Goal: Communication & Community: Answer question/provide support

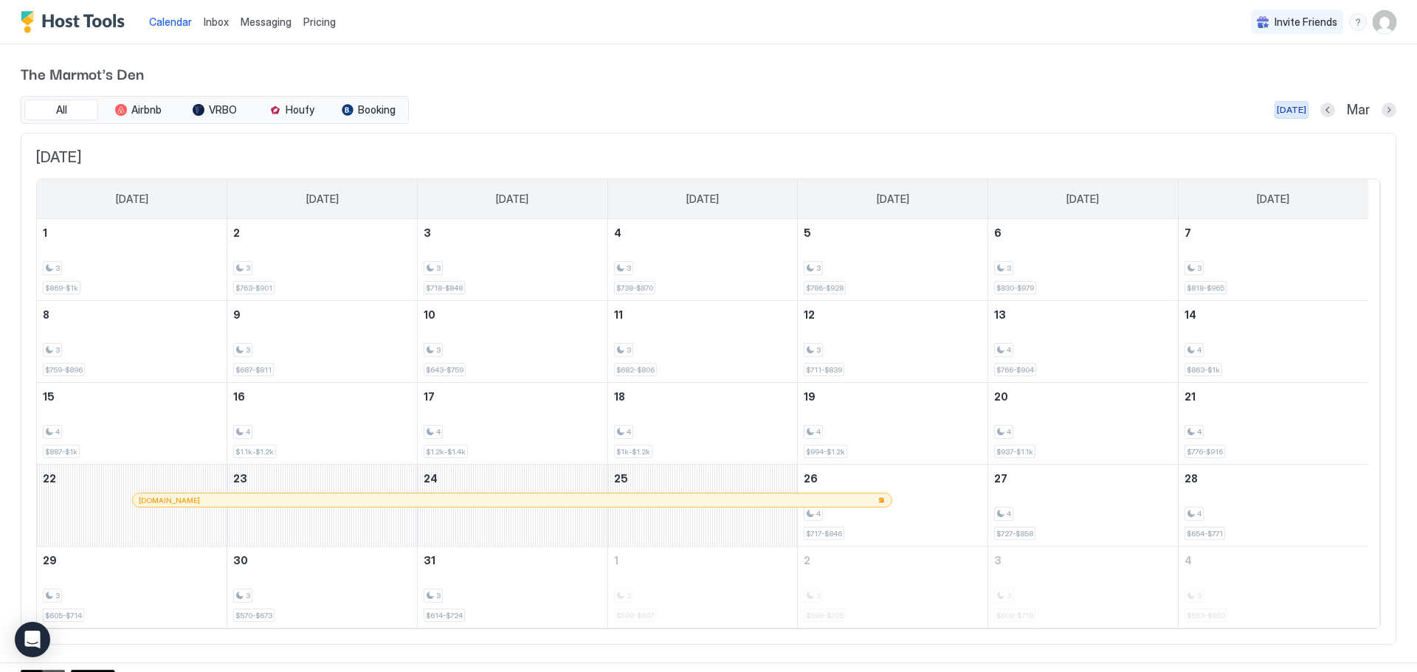
click at [1278, 114] on div "Today" at bounding box center [1292, 109] width 30 height 13
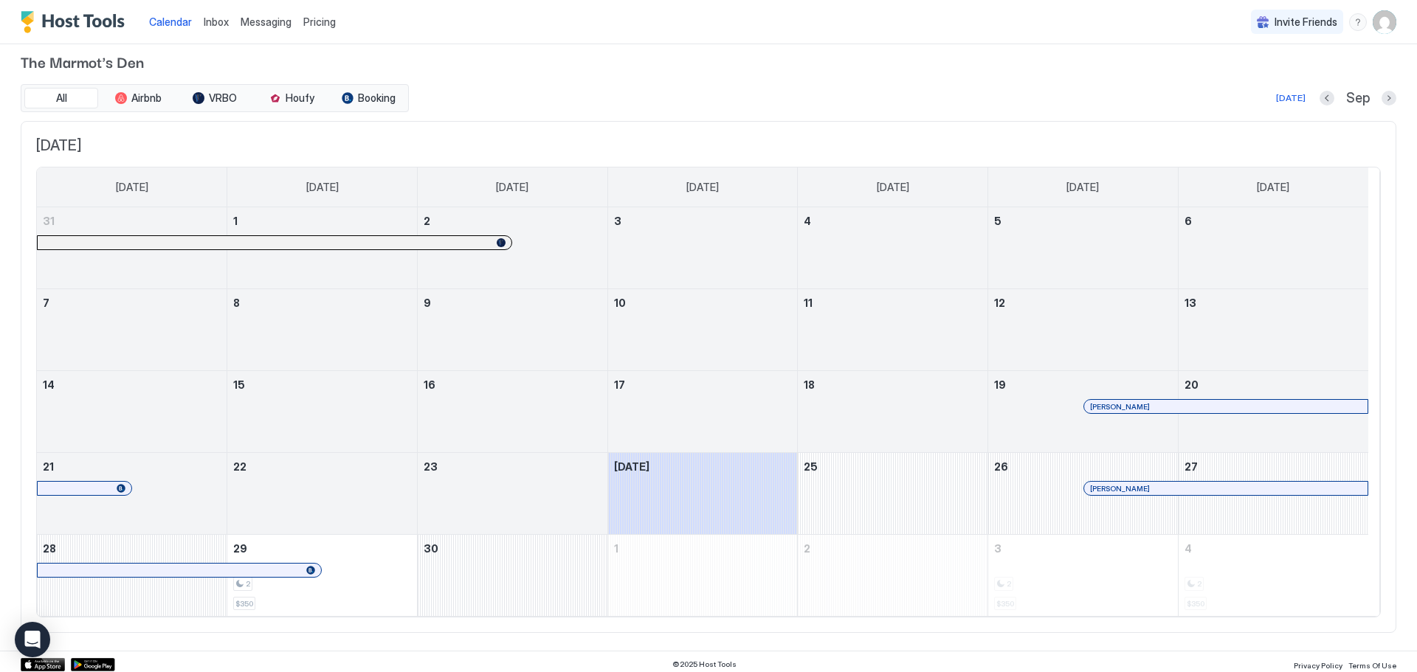
scroll to position [17, 0]
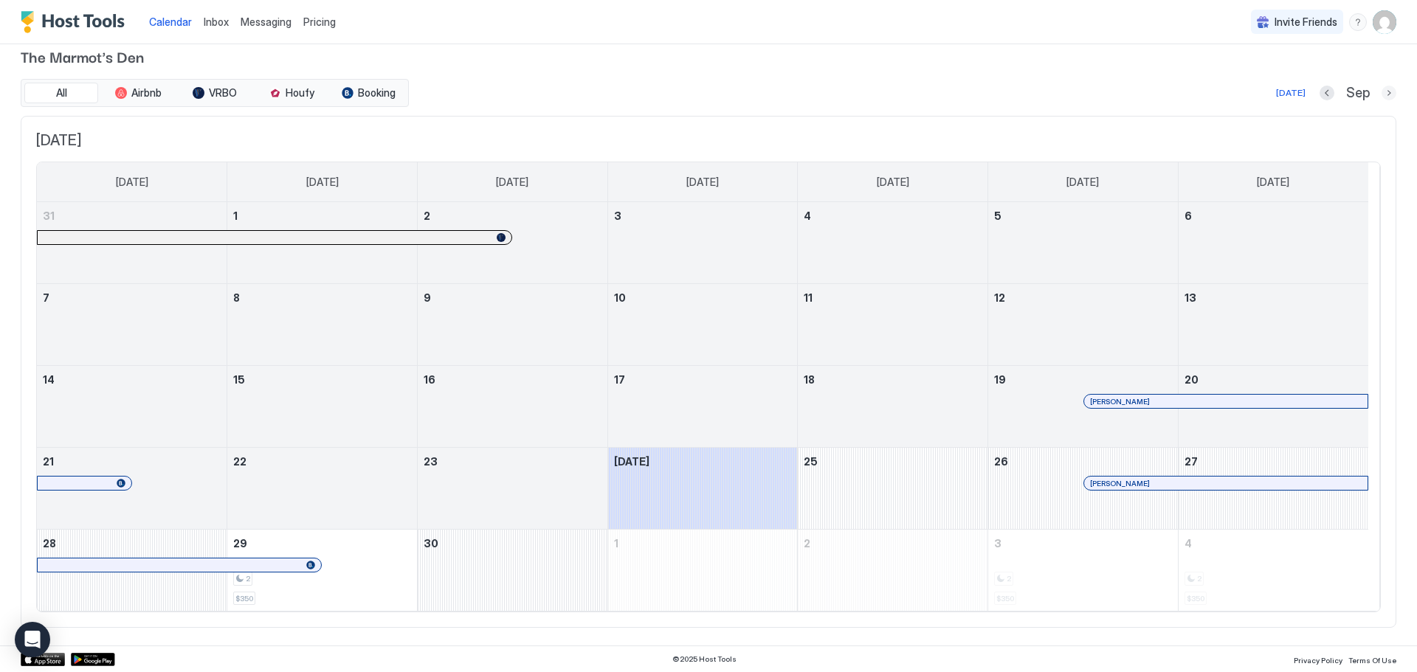
click at [1382, 93] on button "Next month" at bounding box center [1389, 93] width 15 height 15
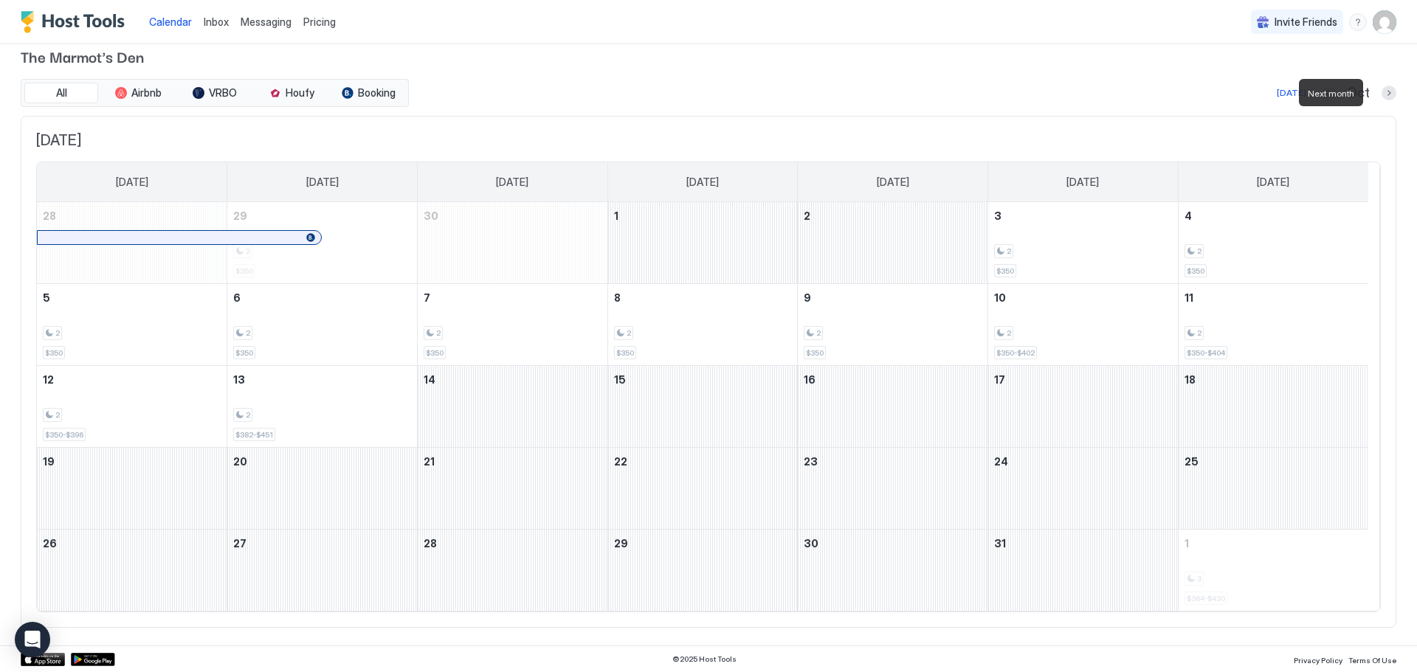
scroll to position [0, 0]
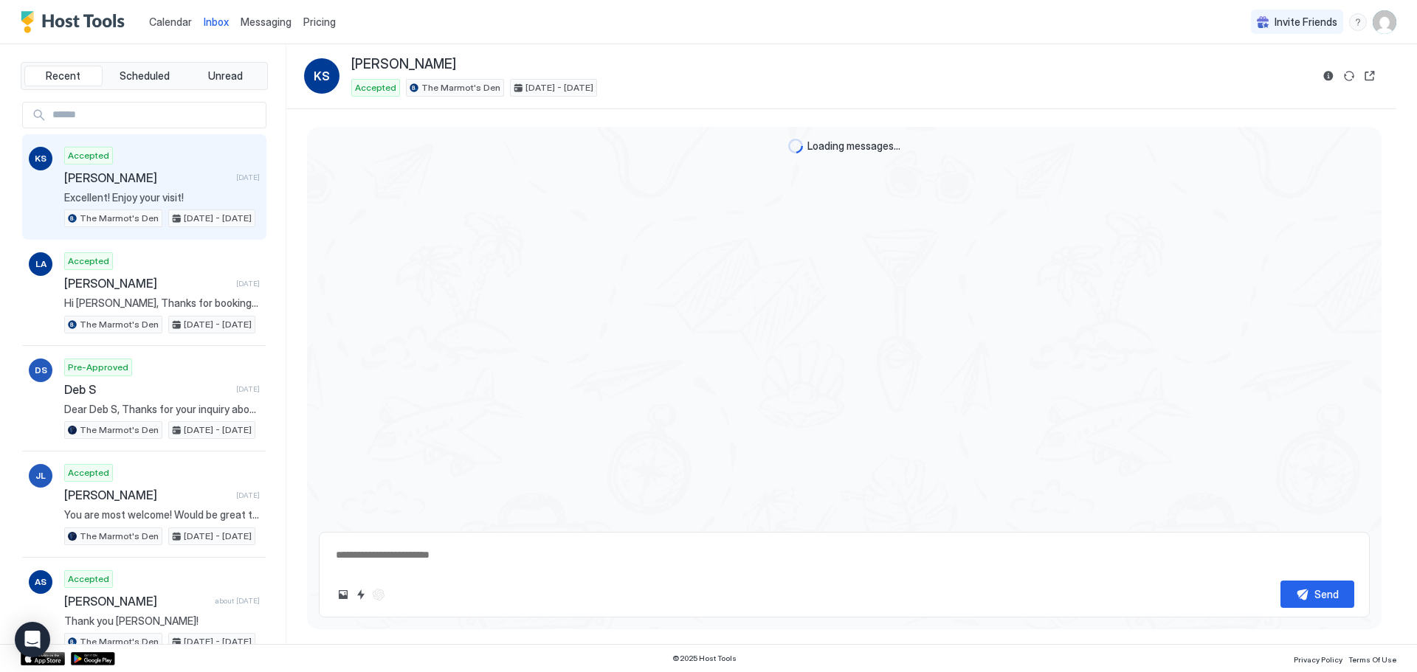
scroll to position [891, 0]
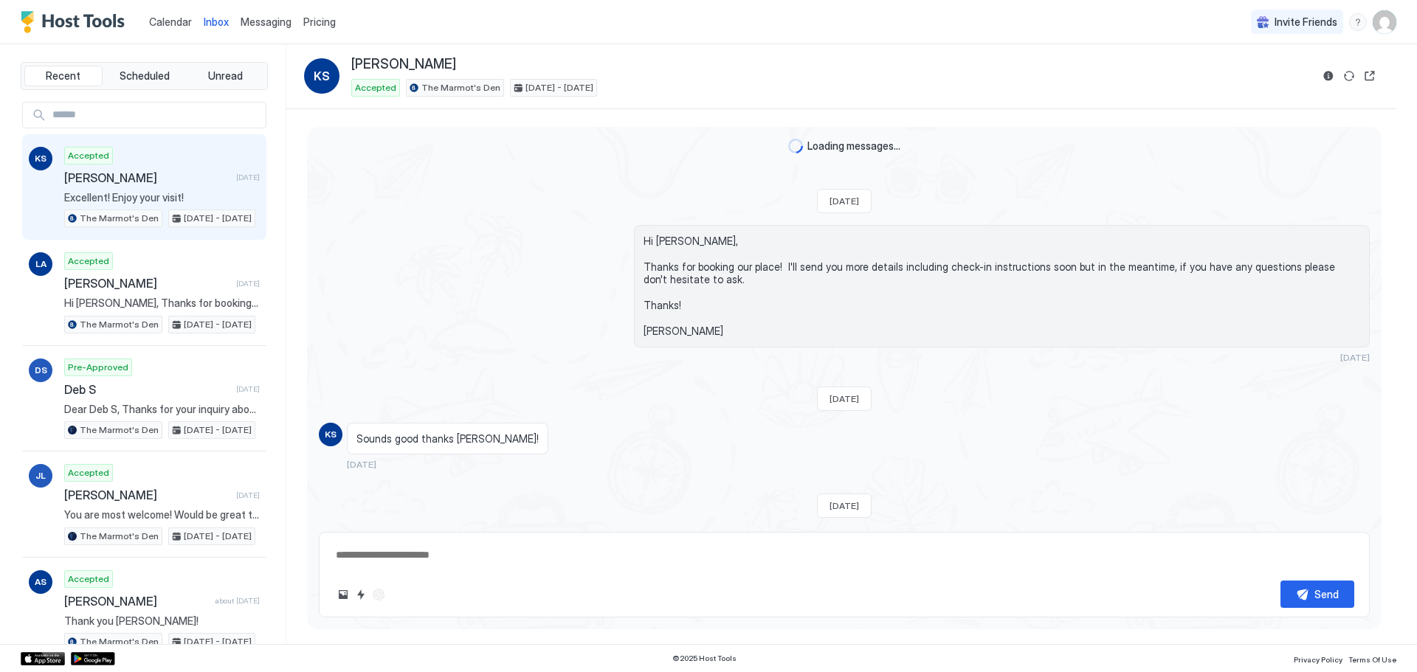
scroll to position [891, 0]
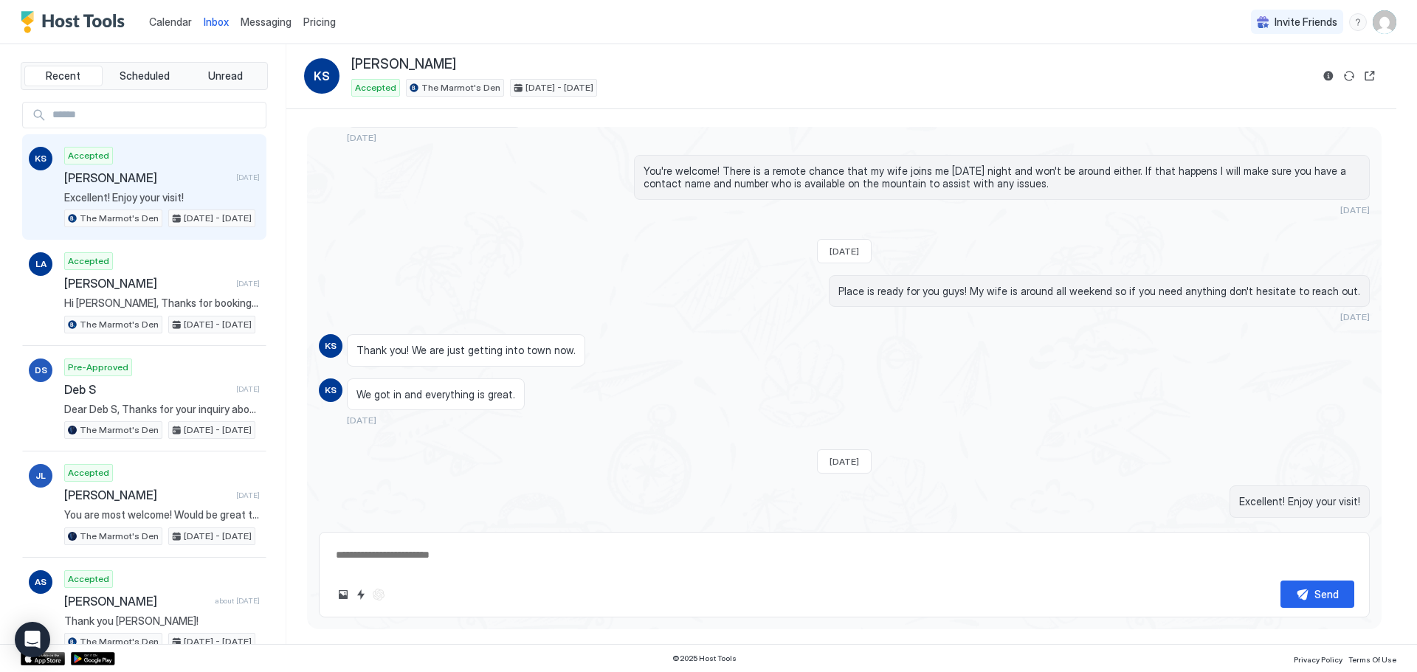
type textarea "*"
